Goal: Information Seeking & Learning: Check status

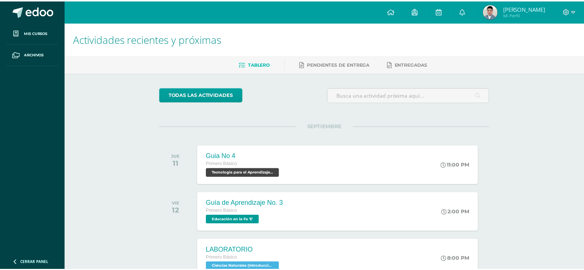
scroll to position [184, 0]
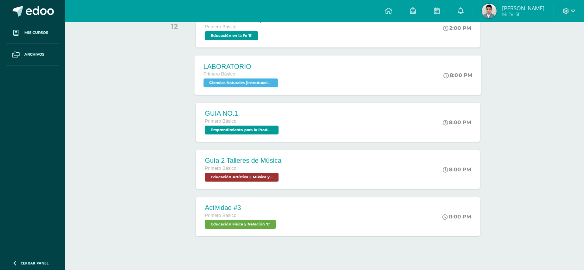
click at [267, 72] on div "Primero Básico" at bounding box center [242, 74] width 76 height 8
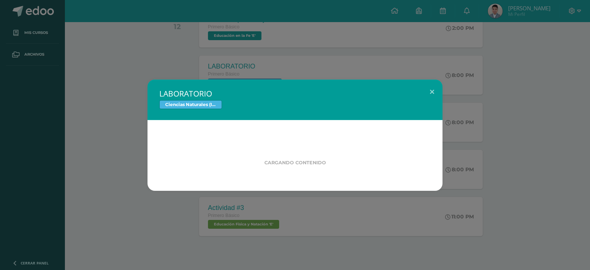
click at [126, 163] on div "LABORATORIO Ciencias Naturales (Introducción a la Biología) Cargando contenido" at bounding box center [295, 135] width 584 height 111
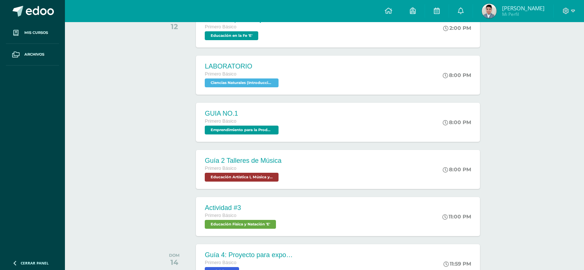
click at [513, 7] on span "[PERSON_NAME]" at bounding box center [523, 7] width 42 height 7
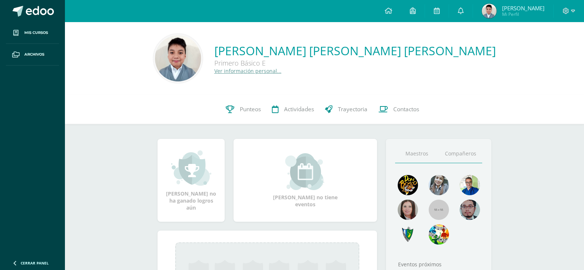
click at [465, 156] on link "Compañeros" at bounding box center [460, 154] width 44 height 19
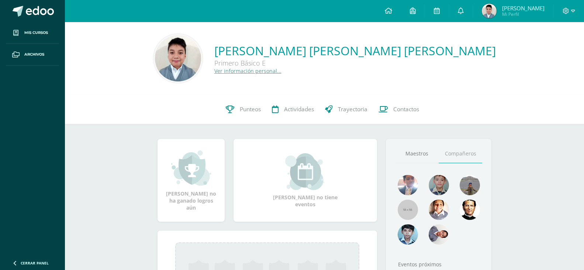
click at [281, 73] on link "Ver información personal..." at bounding box center [247, 70] width 67 height 7
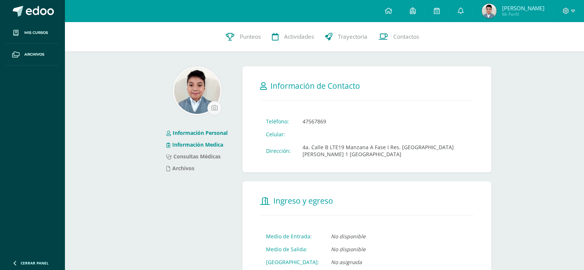
click at [190, 146] on link "Información Medica" at bounding box center [194, 144] width 57 height 7
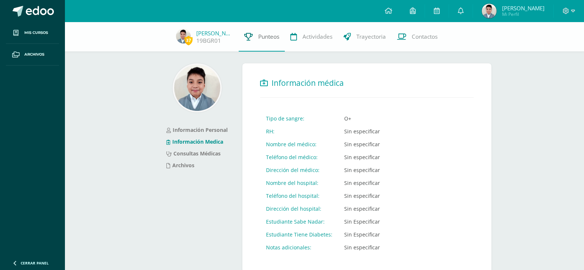
click at [267, 40] on span "Punteos" at bounding box center [268, 37] width 21 height 8
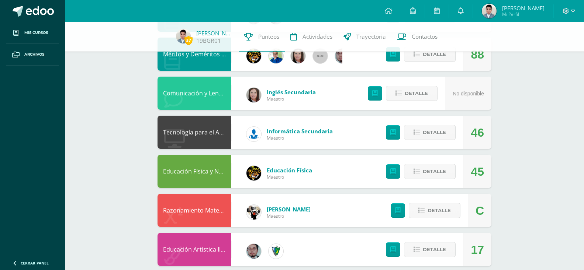
scroll to position [369, 0]
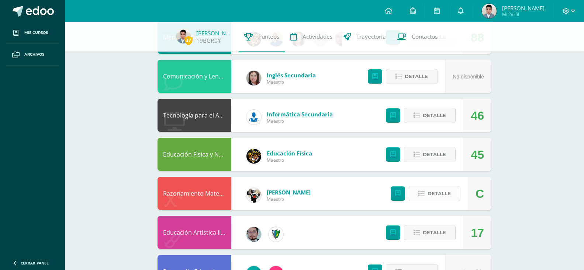
click at [438, 194] on span "Detalle" at bounding box center [438, 194] width 23 height 14
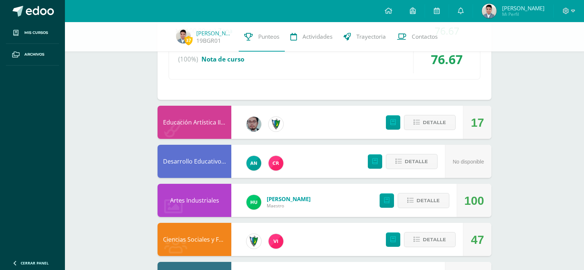
scroll to position [706, 0]
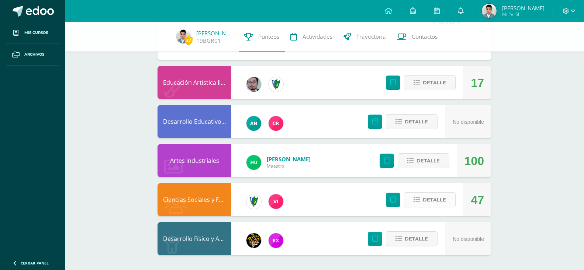
click at [440, 197] on span "Detalle" at bounding box center [434, 200] width 23 height 14
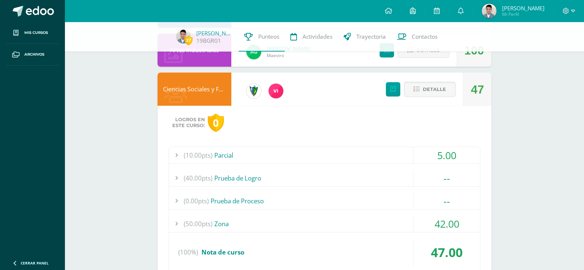
scroll to position [854, 0]
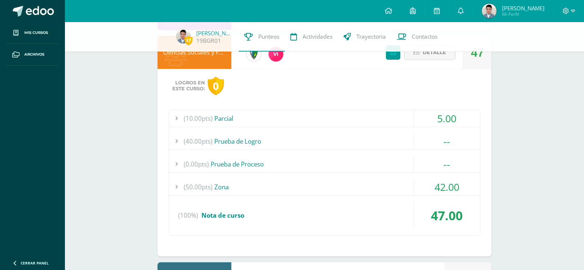
click at [404, 186] on div "(50.00pts) Zona" at bounding box center [324, 187] width 311 height 17
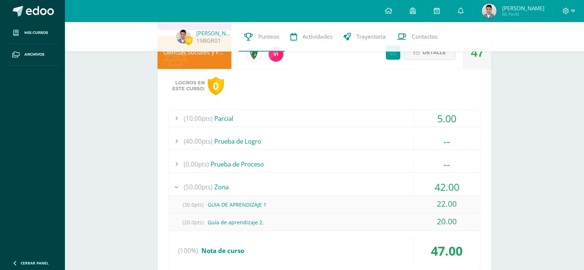
click at [404, 186] on div "(50.00pts) Zona" at bounding box center [324, 187] width 311 height 17
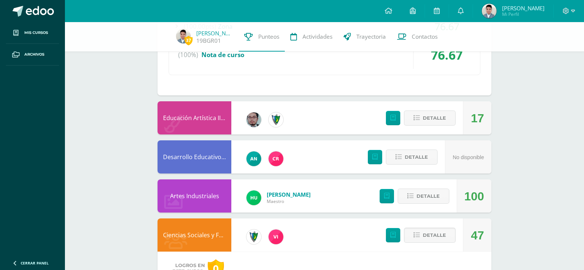
scroll to position [673, 0]
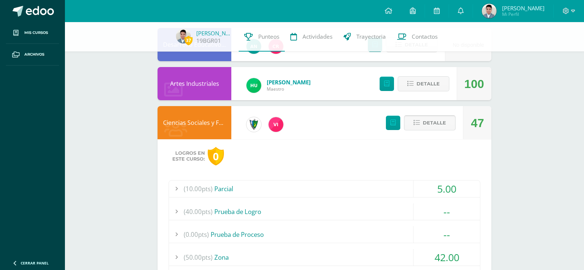
click at [441, 121] on span "Detalle" at bounding box center [434, 123] width 23 height 14
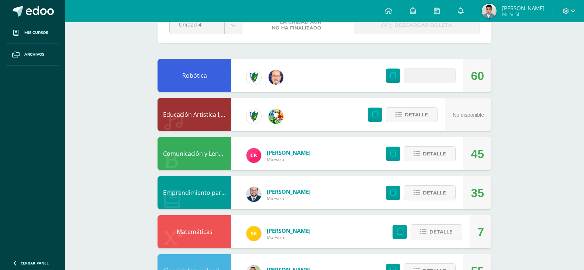
scroll to position [0, 0]
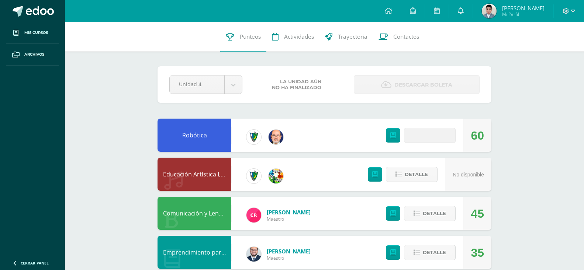
click at [430, 136] on span at bounding box center [430, 136] width 36 height 10
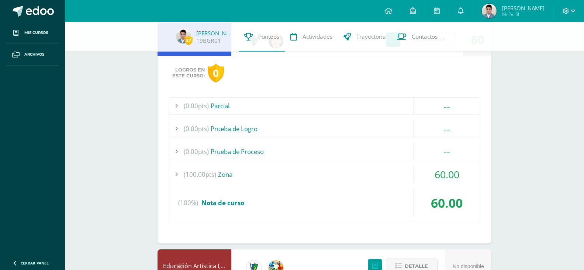
scroll to position [74, 0]
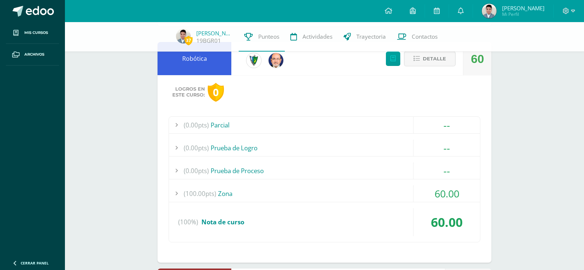
click at [388, 195] on div "(100.00pts) Zona" at bounding box center [324, 193] width 311 height 17
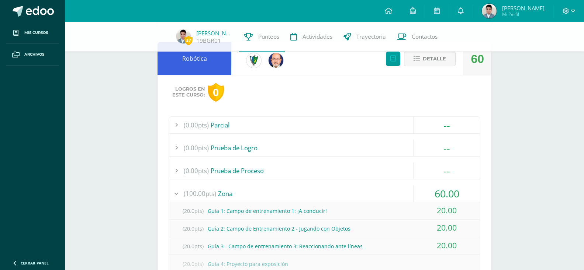
click at [388, 195] on div "(100.00pts) Zona" at bounding box center [324, 193] width 311 height 17
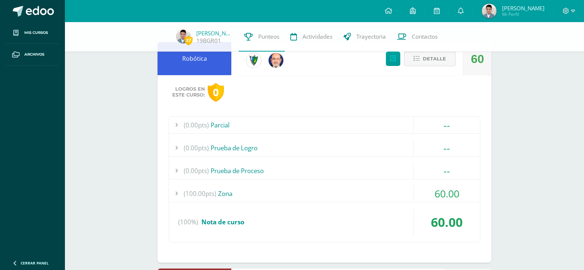
click at [438, 61] on span "Detalle" at bounding box center [434, 59] width 23 height 14
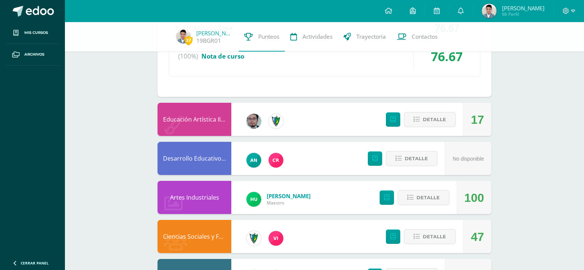
scroll to position [706, 0]
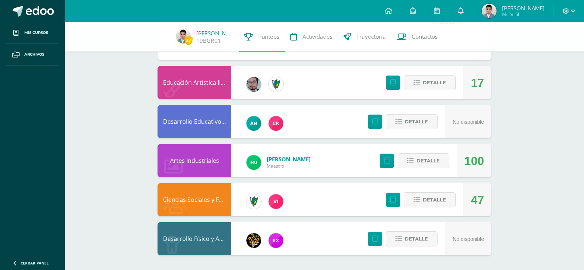
click at [392, 16] on link at bounding box center [388, 11] width 25 height 22
